Goal: Task Accomplishment & Management: Manage account settings

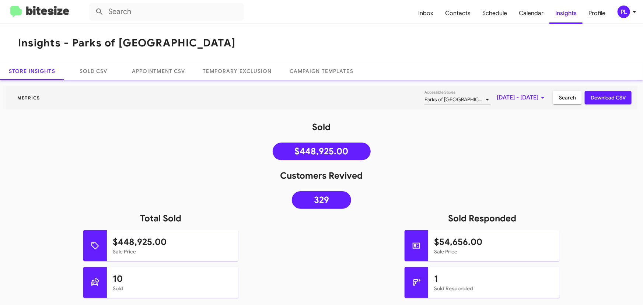
scroll to position [268, 0]
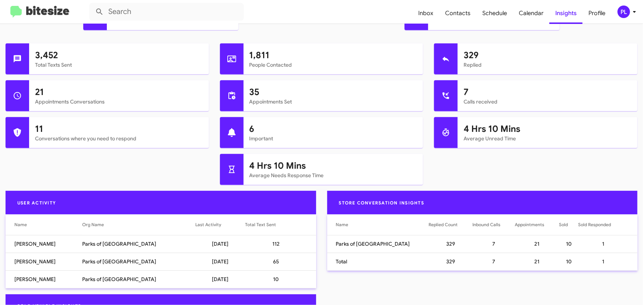
click at [636, 13] on icon at bounding box center [634, 11] width 9 height 9
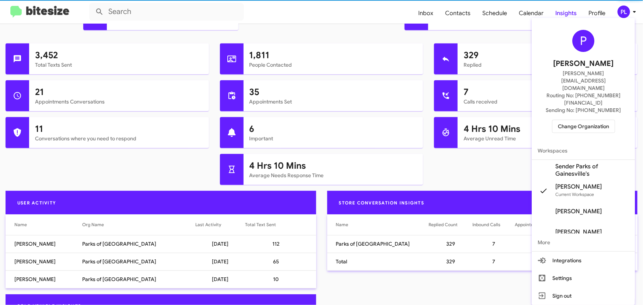
click at [595, 120] on span "Change Organization" at bounding box center [582, 126] width 51 height 13
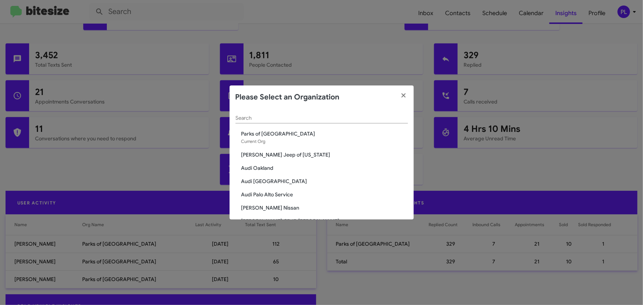
click at [322, 120] on input "Search" at bounding box center [321, 118] width 172 height 6
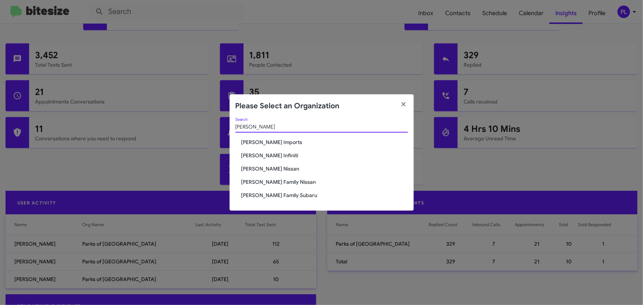
type input "[PERSON_NAME]"
click at [269, 154] on span "[PERSON_NAME] Infiniti" at bounding box center [324, 155] width 166 height 7
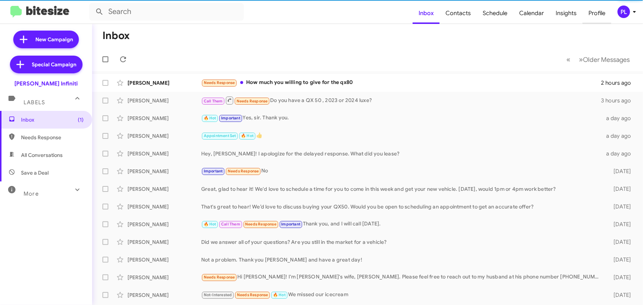
click at [597, 14] on span "Profile" at bounding box center [596, 13] width 29 height 21
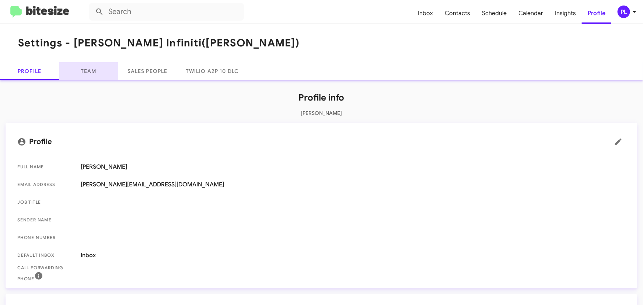
click at [87, 74] on link "Team" at bounding box center [88, 71] width 59 height 18
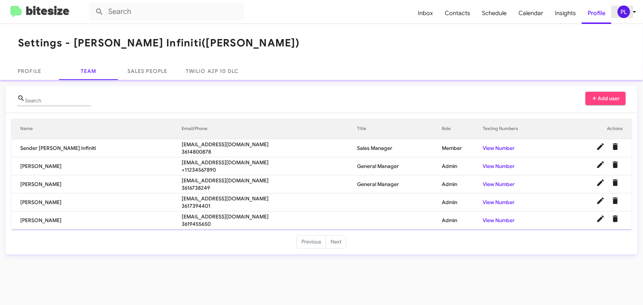
click at [634, 12] on icon at bounding box center [634, 12] width 3 height 2
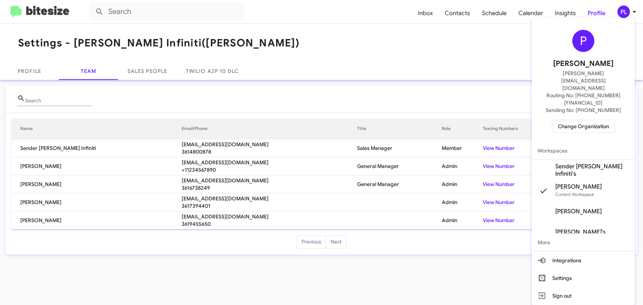
click at [582, 120] on span "Change Organization" at bounding box center [582, 126] width 51 height 13
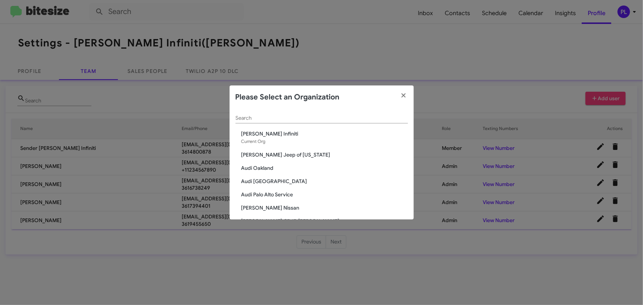
click at [275, 115] on input "Search" at bounding box center [321, 118] width 172 height 6
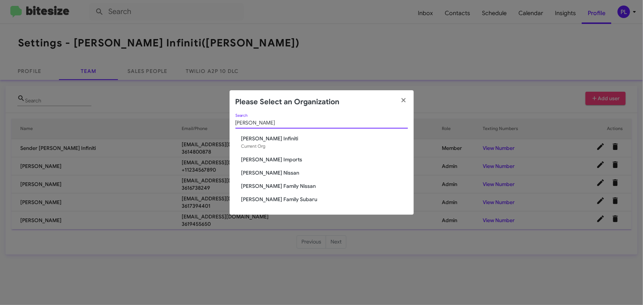
type input "[PERSON_NAME]"
click at [275, 198] on span "[PERSON_NAME] Family Subaru" at bounding box center [324, 199] width 166 height 7
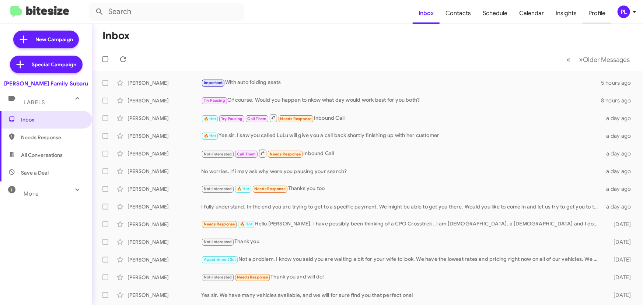
click at [594, 15] on span "Profile" at bounding box center [596, 13] width 29 height 21
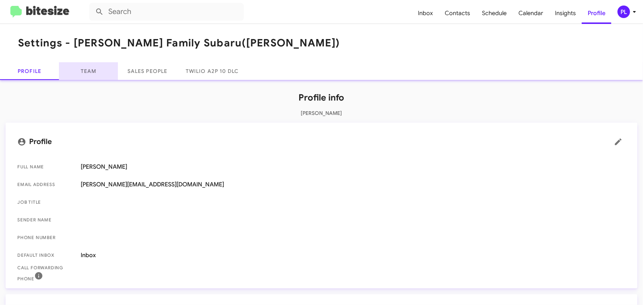
click at [84, 71] on link "Team" at bounding box center [88, 71] width 59 height 18
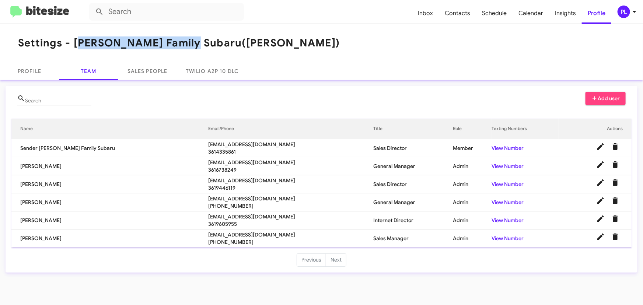
drag, startPoint x: 74, startPoint y: 40, endPoint x: 181, endPoint y: 39, distance: 106.8
click at [181, 39] on h1 "Settings - Hicks Family Subaru (Hicks)" at bounding box center [178, 43] width 321 height 12
copy h1 "[PERSON_NAME] Family Subaru"
